Goal: Task Accomplishment & Management: Use online tool/utility

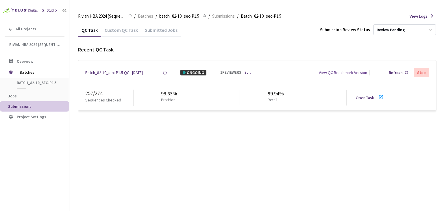
click at [365, 98] on link "Open Task" at bounding box center [365, 97] width 18 height 5
click at [122, 72] on div "Batch_82-10_sec-P1.5 QC - [DATE]" at bounding box center [113, 73] width 57 height 6
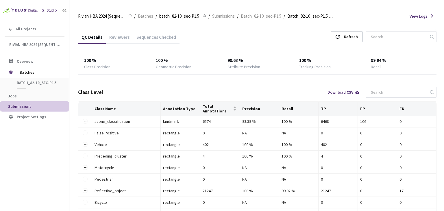
click at [124, 39] on div "Reviewers" at bounding box center [119, 39] width 27 height 10
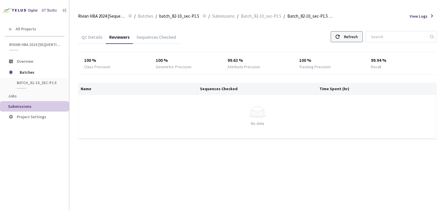
click at [358, 33] on div "Refresh" at bounding box center [351, 36] width 14 height 10
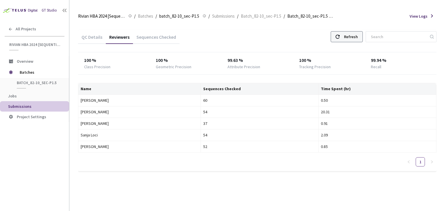
click at [358, 33] on div "Refresh" at bounding box center [351, 36] width 14 height 10
click at [345, 30] on div "QC Details Reviewers Sequences Checked Refresh" at bounding box center [257, 37] width 358 height 15
click at [348, 33] on div "Refresh" at bounding box center [346, 36] width 32 height 11
click at [358, 38] on div "Refresh" at bounding box center [351, 36] width 14 height 10
click at [349, 42] on div "Refresh" at bounding box center [346, 36] width 32 height 11
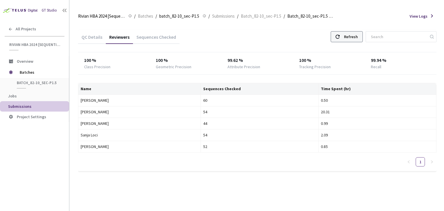
click at [349, 42] on div "Refresh" at bounding box center [346, 36] width 32 height 11
click at [355, 34] on div "Refresh" at bounding box center [351, 36] width 14 height 10
click at [358, 35] on div "Refresh" at bounding box center [351, 36] width 14 height 10
click at [351, 35] on div "Refresh" at bounding box center [351, 36] width 14 height 10
click at [356, 38] on div "Refresh" at bounding box center [351, 36] width 14 height 10
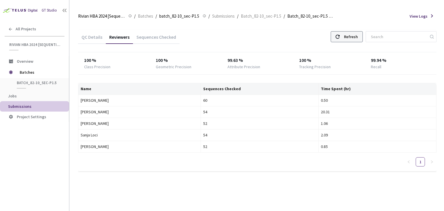
click at [356, 38] on div "Refresh" at bounding box center [351, 36] width 14 height 10
click at [356, 34] on div "Refresh" at bounding box center [351, 36] width 14 height 10
click at [358, 35] on div "Refresh" at bounding box center [351, 36] width 14 height 10
click at [351, 36] on div "Refresh" at bounding box center [351, 36] width 14 height 10
